Goal: Find specific page/section: Find specific page/section

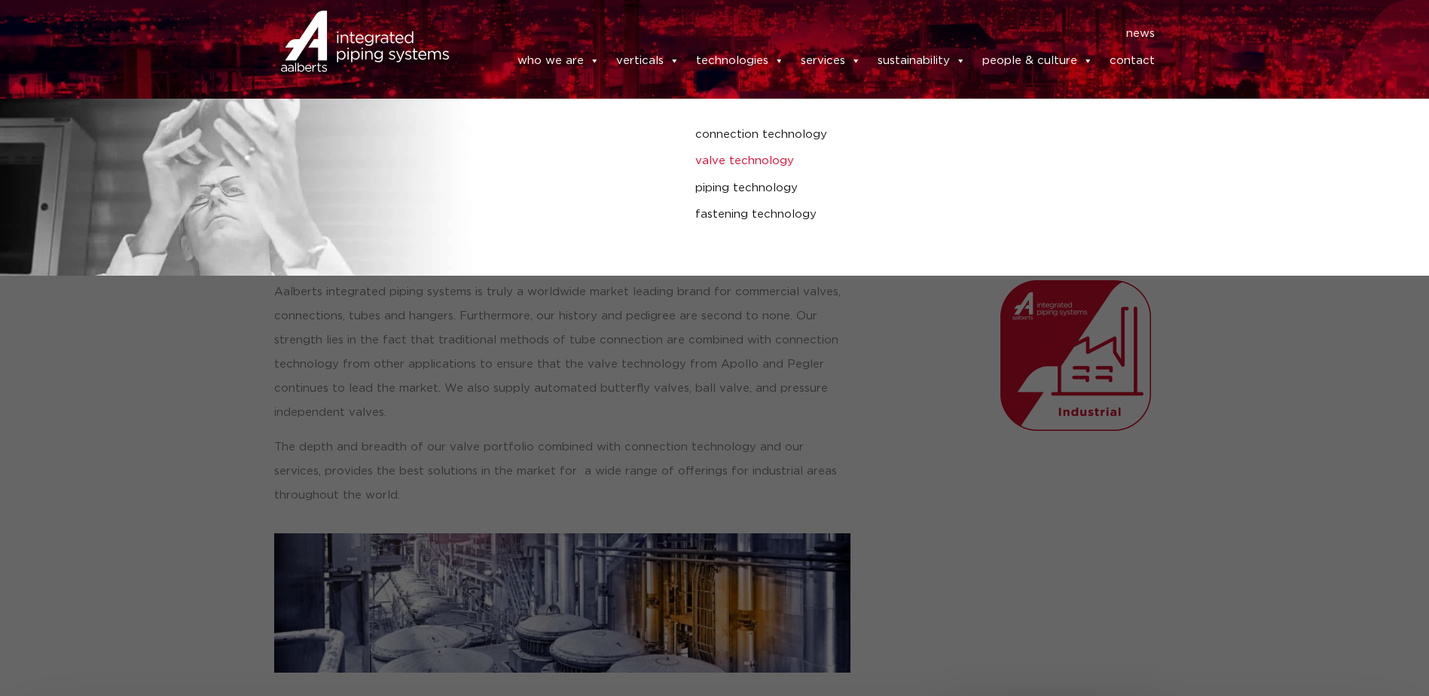
click at [742, 159] on link "valve technology" at bounding box center [963, 161] width 536 height 20
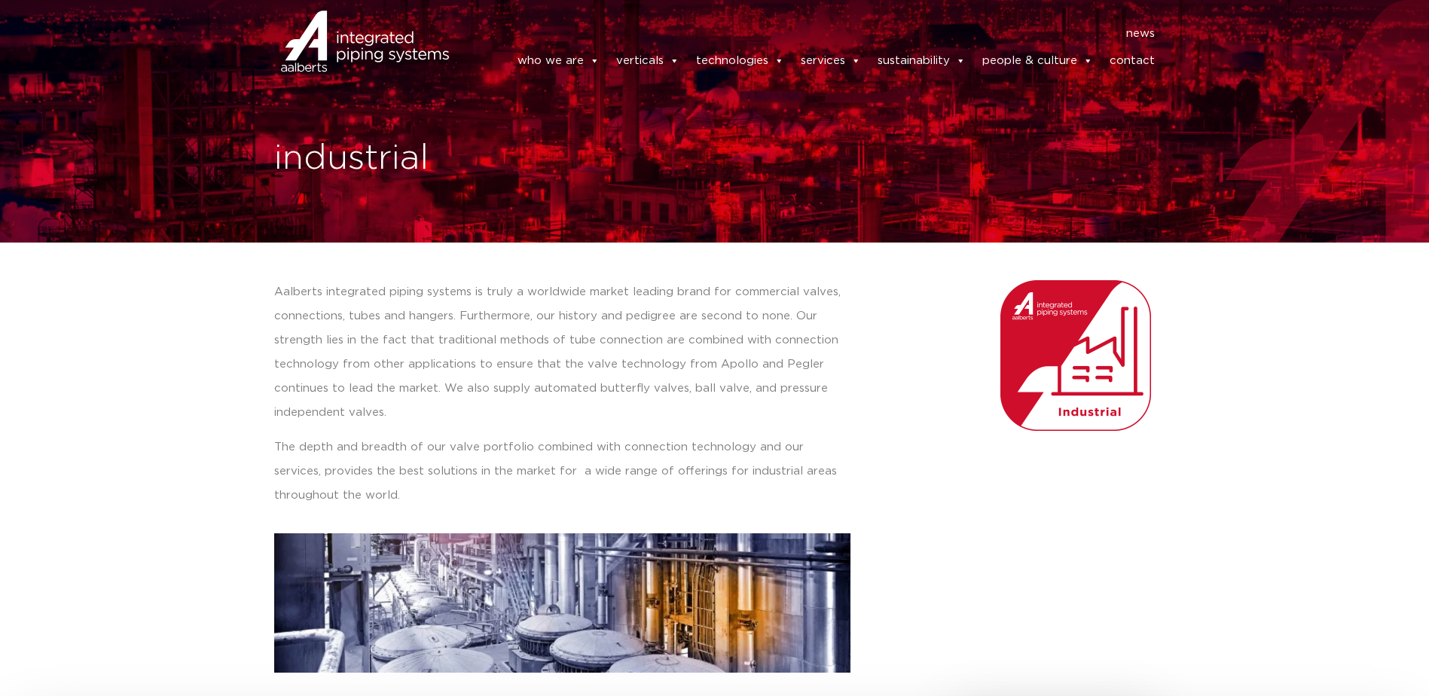
click at [334, 50] on img at bounding box center [329, 60] width 125 height 45
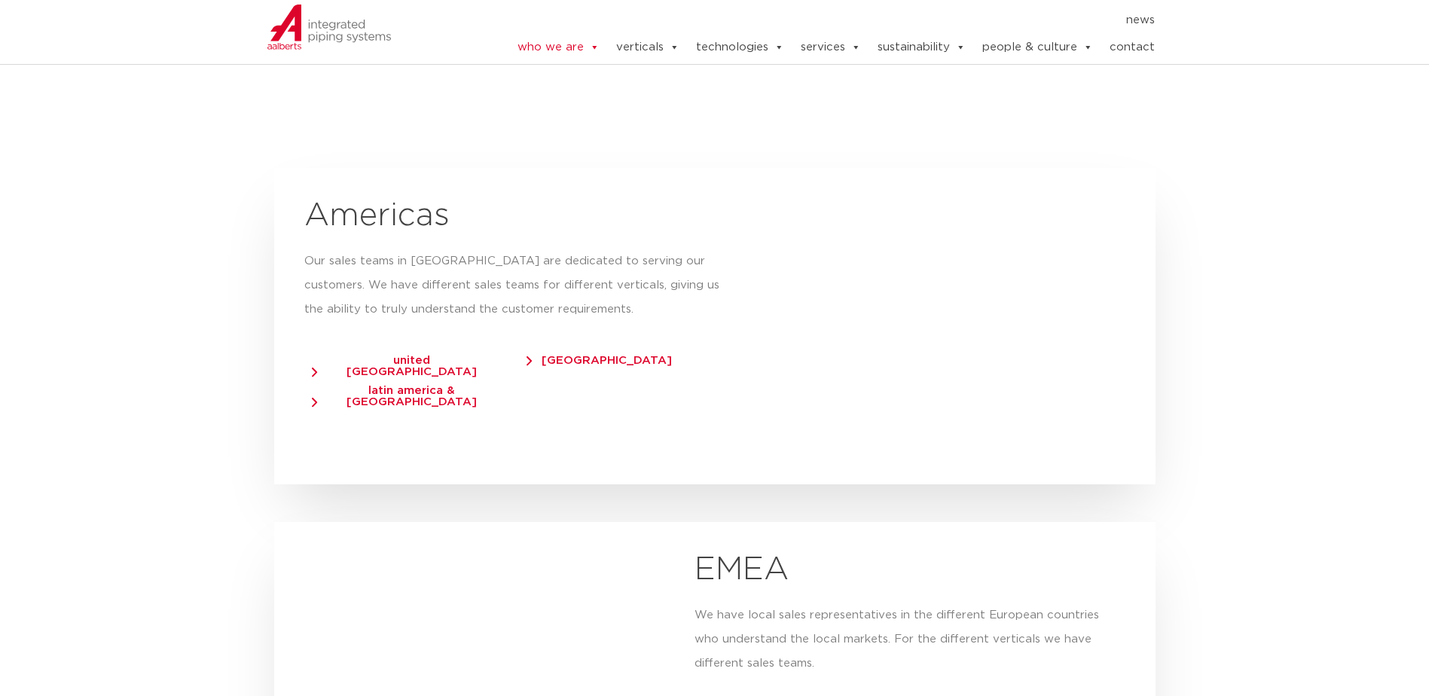
scroll to position [2862, 0]
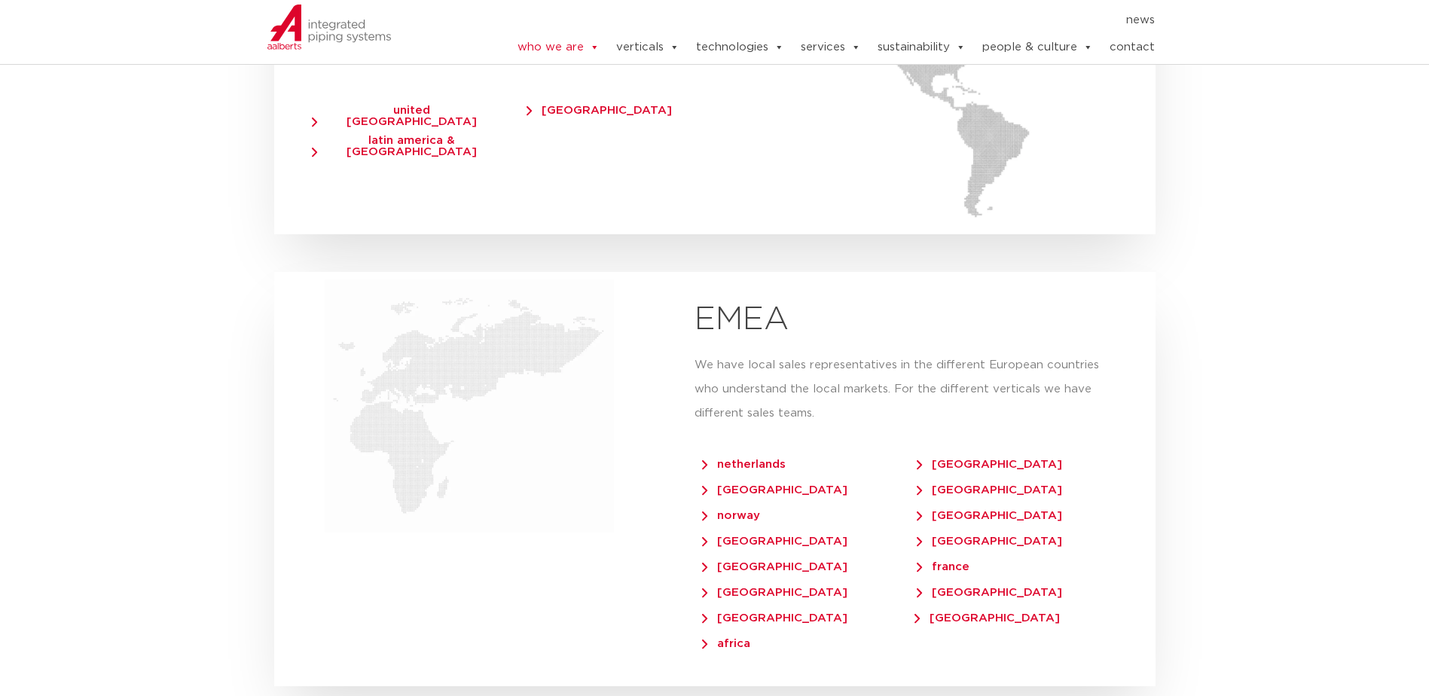
click at [378, 105] on span "united states of america" at bounding box center [404, 116] width 185 height 23
